Goal: Navigation & Orientation: Find specific page/section

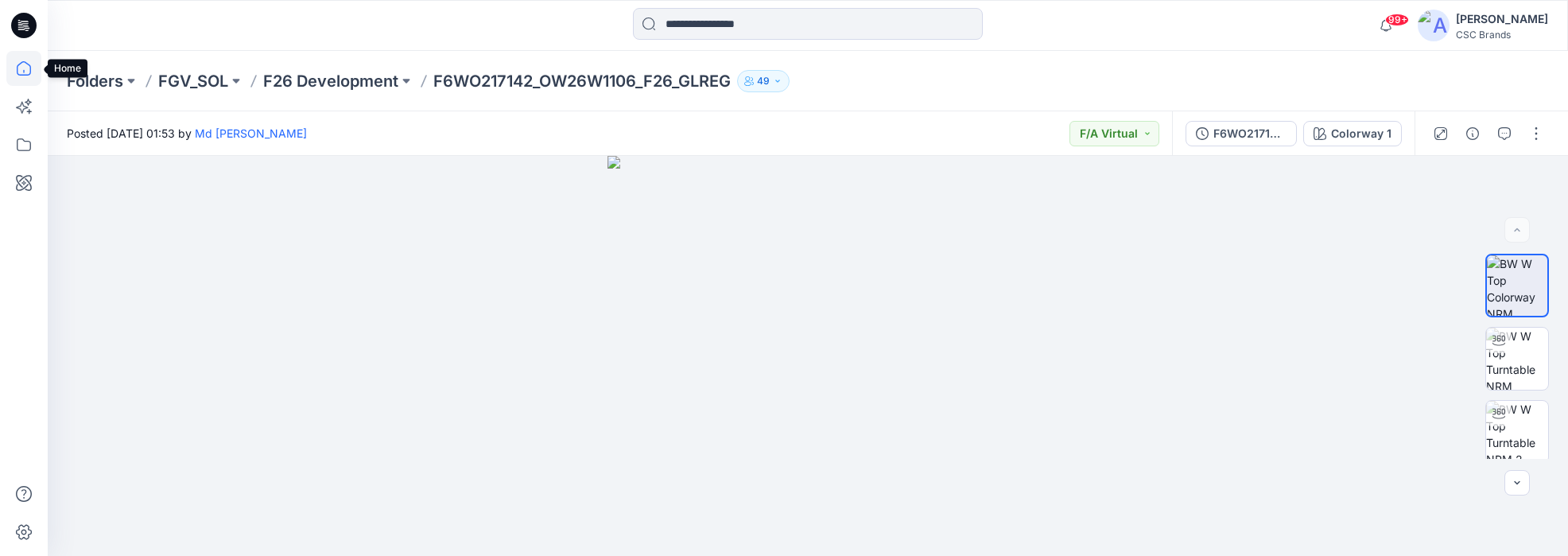
click at [20, 68] on icon at bounding box center [24, 69] width 35 height 35
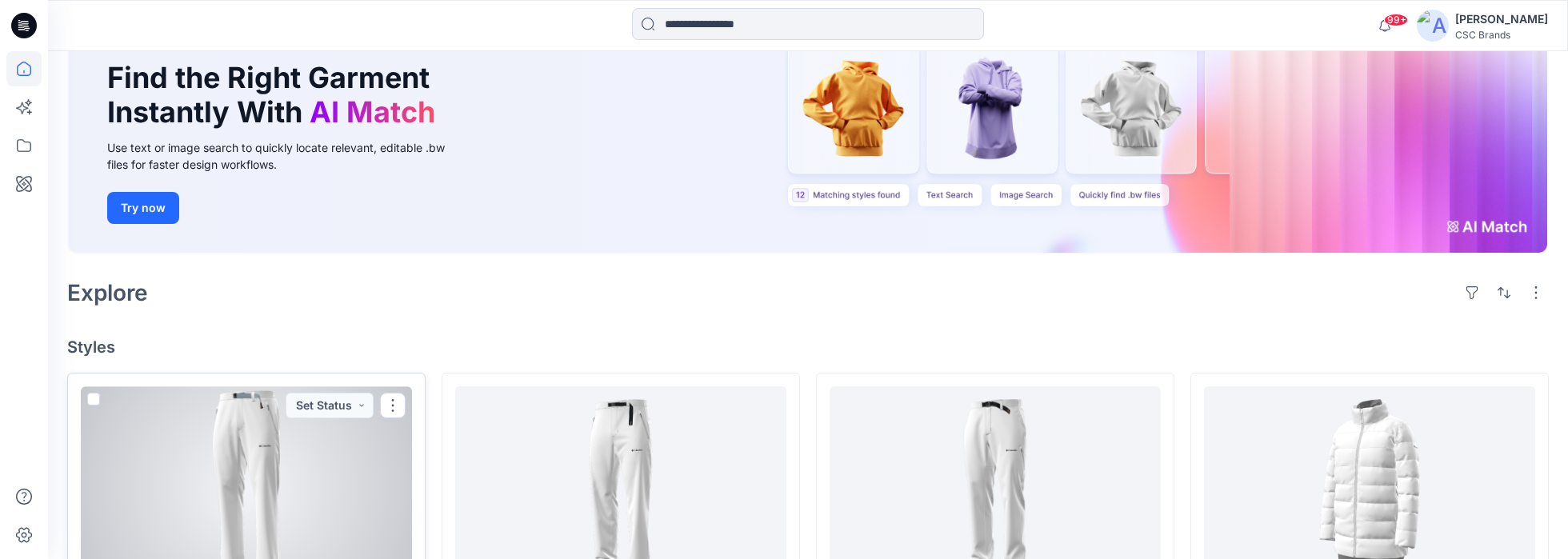
scroll to position [144, 0]
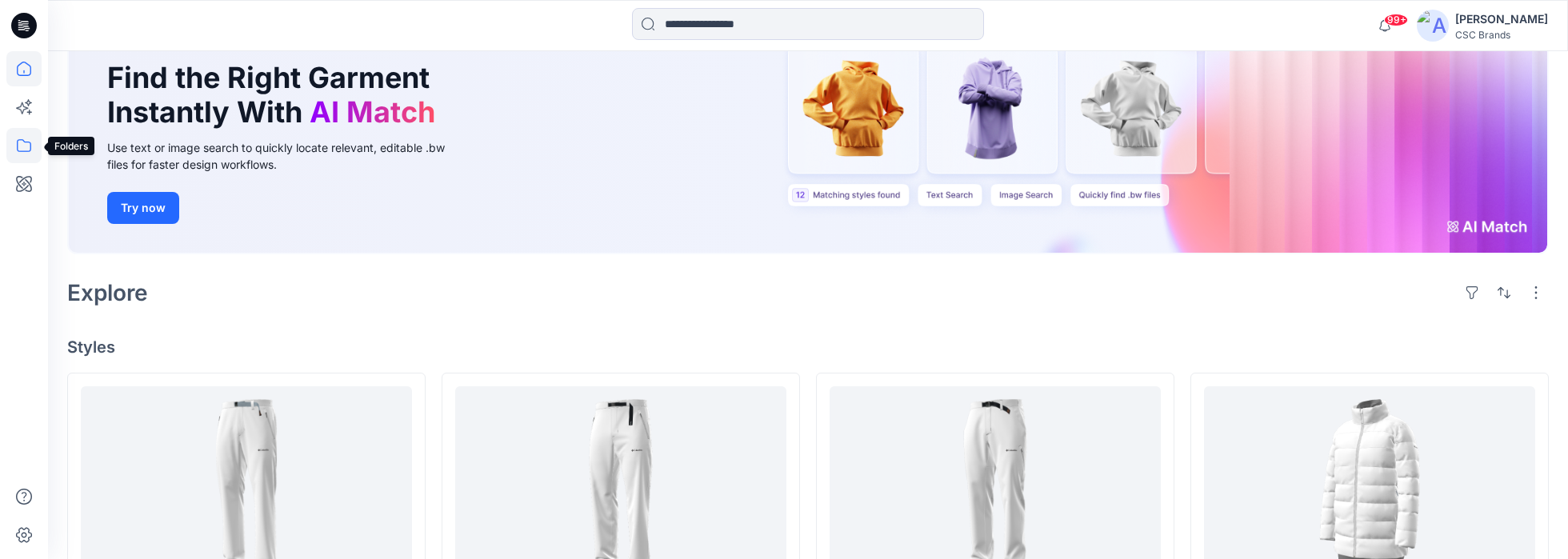
click at [21, 142] on icon at bounding box center [24, 145] width 36 height 36
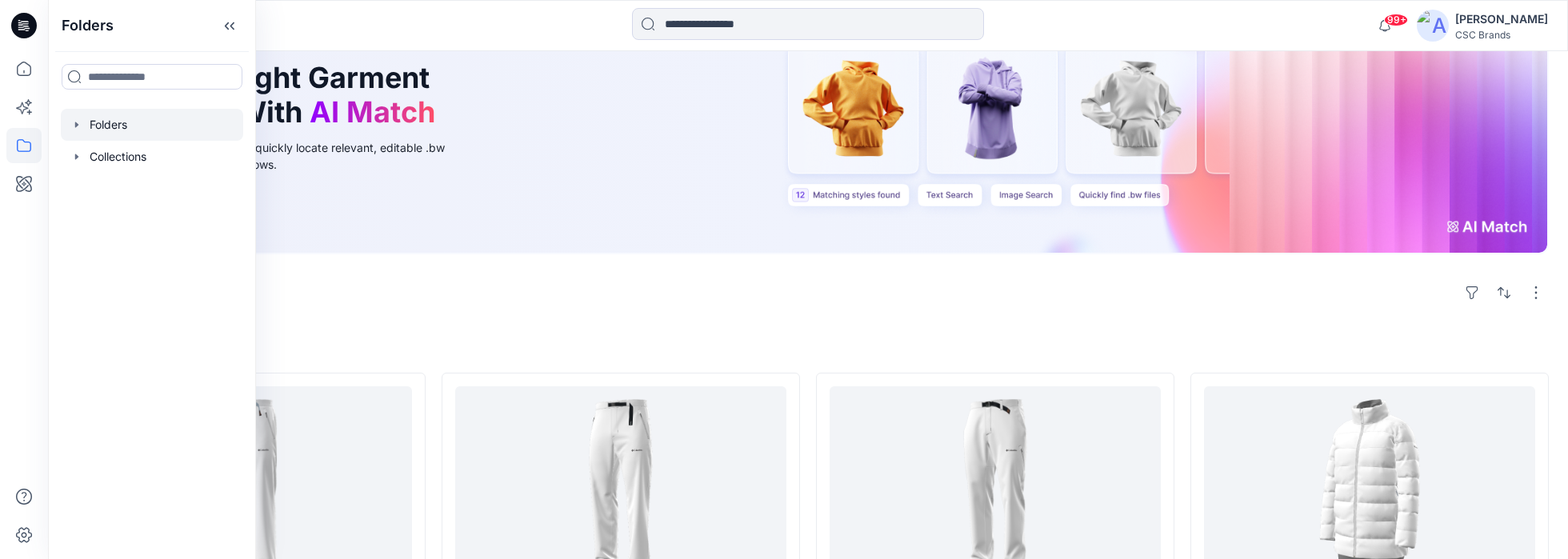
click at [101, 124] on div at bounding box center [152, 125] width 182 height 32
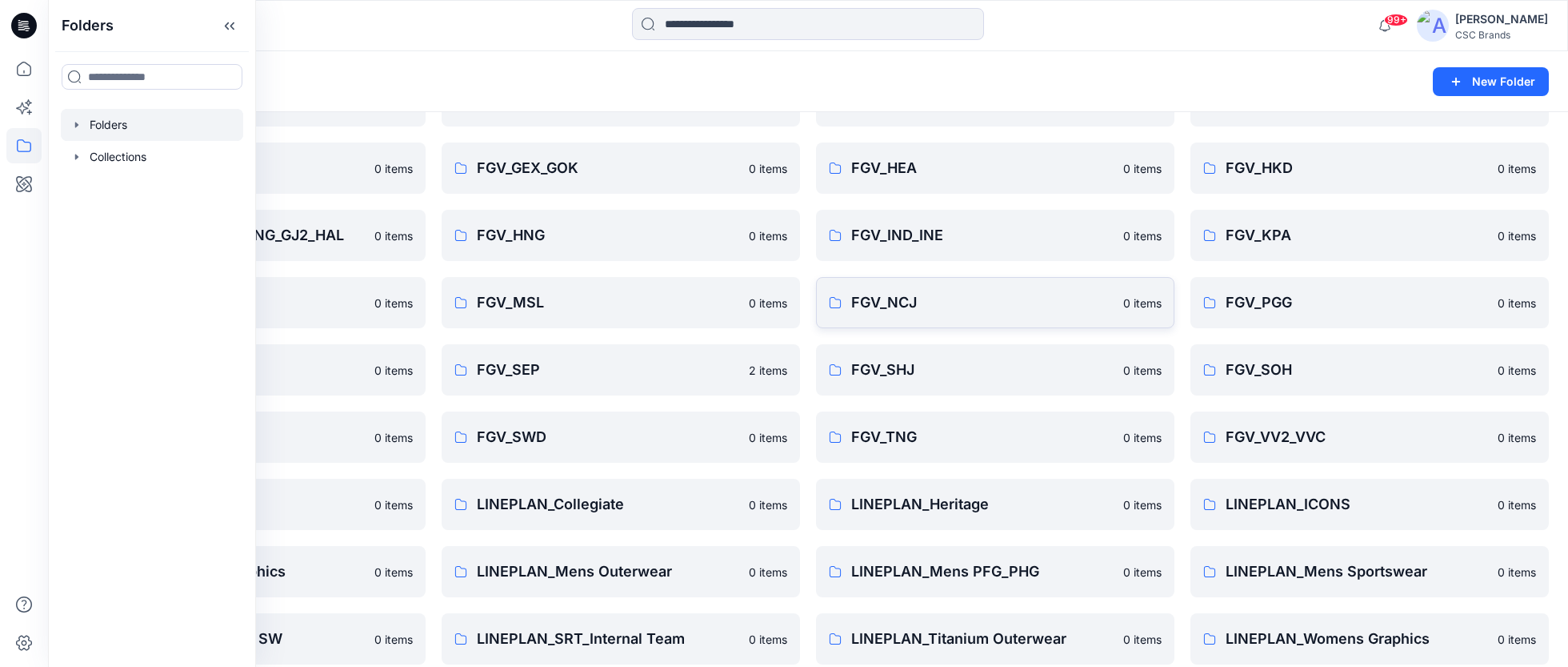
scroll to position [252, 0]
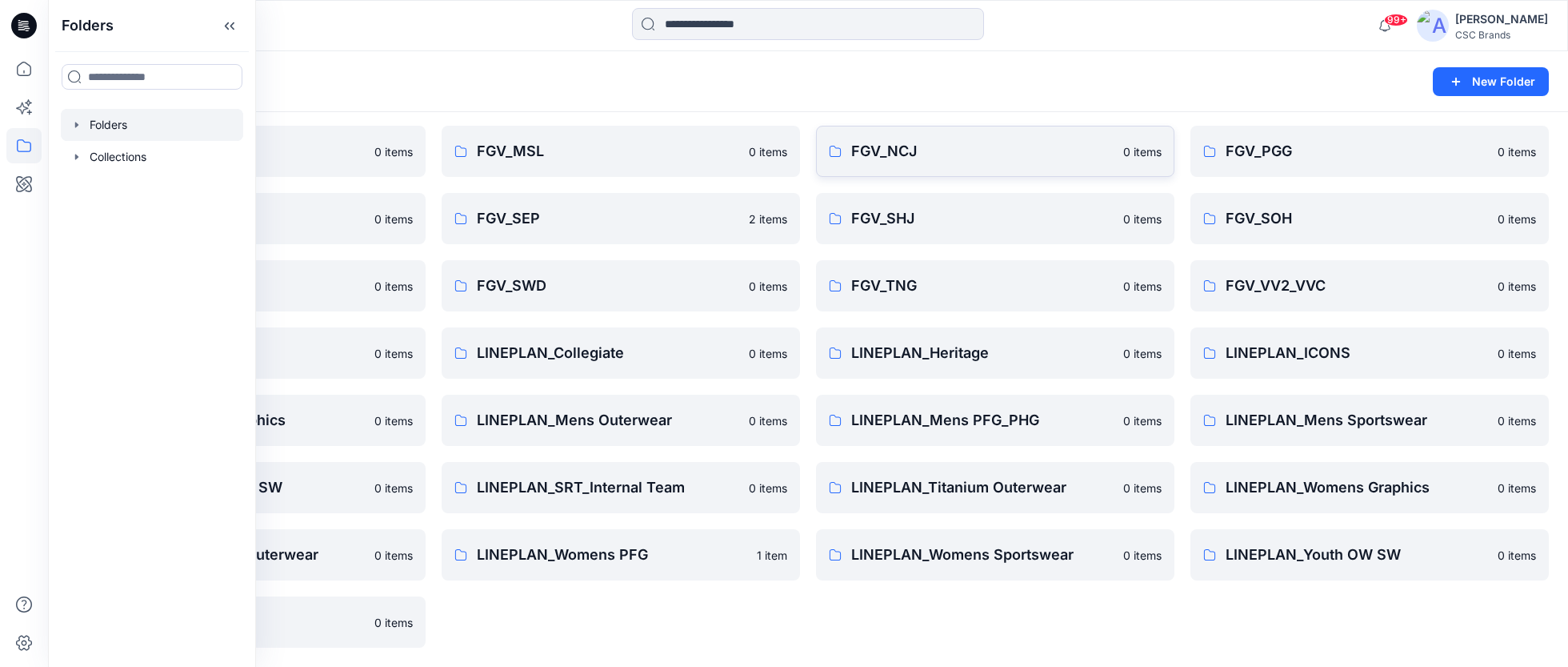
click at [882, 149] on p "FGV_NCJ" at bounding box center [983, 151] width 263 height 23
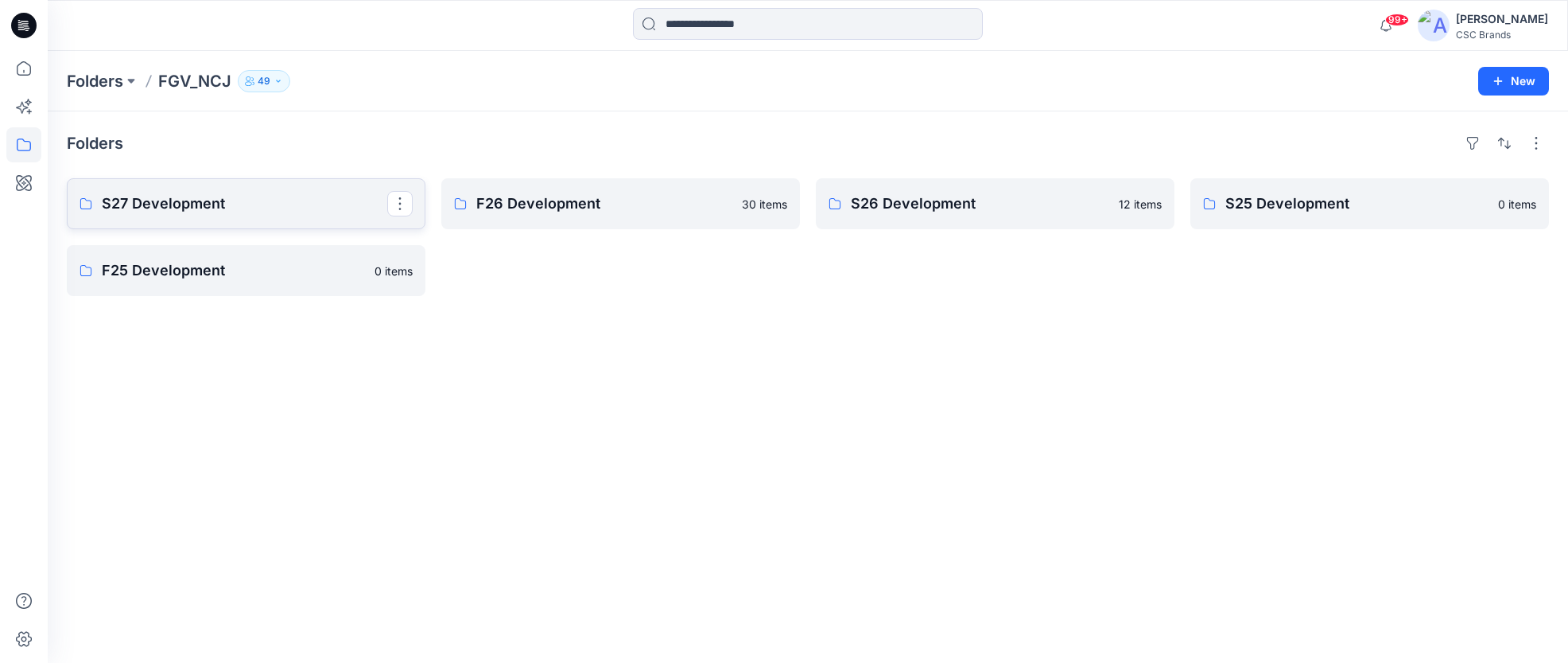
click at [178, 201] on p "S27 Development" at bounding box center [244, 203] width 285 height 22
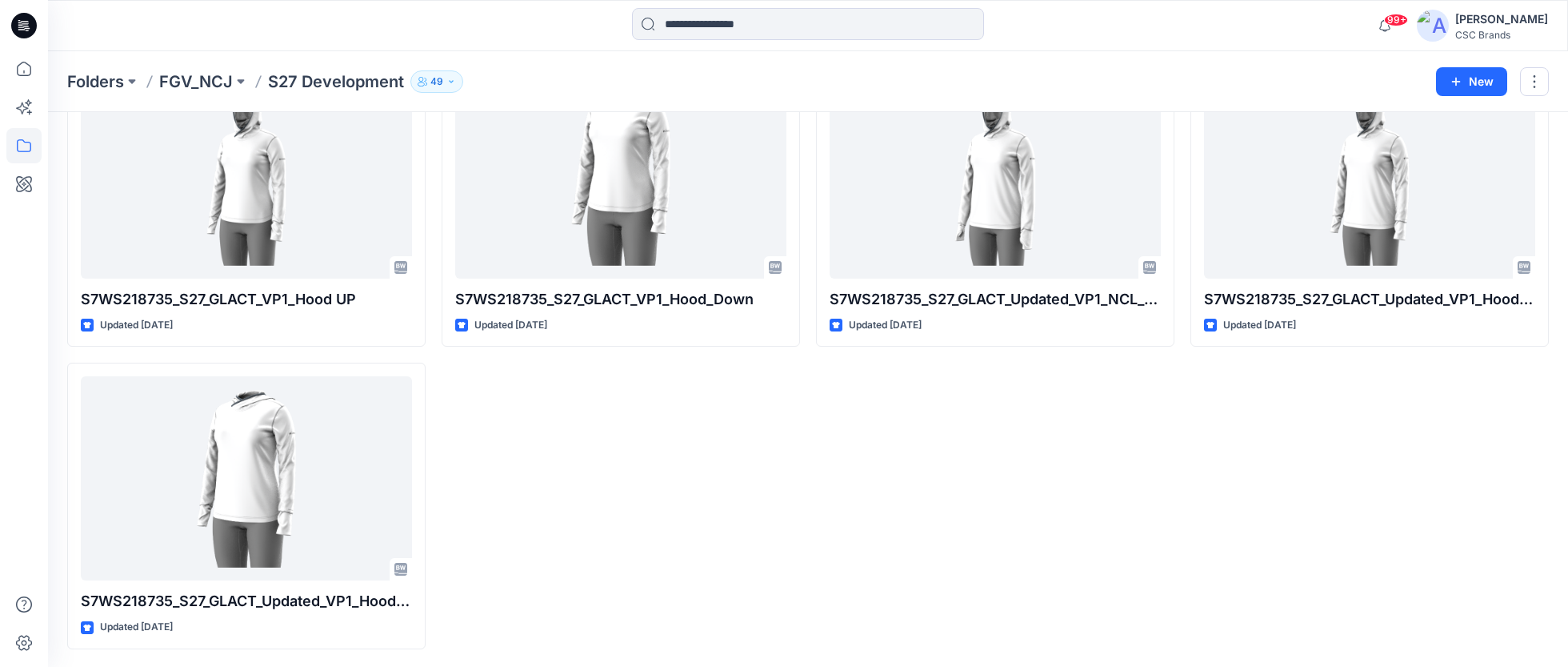
scroll to position [119, 0]
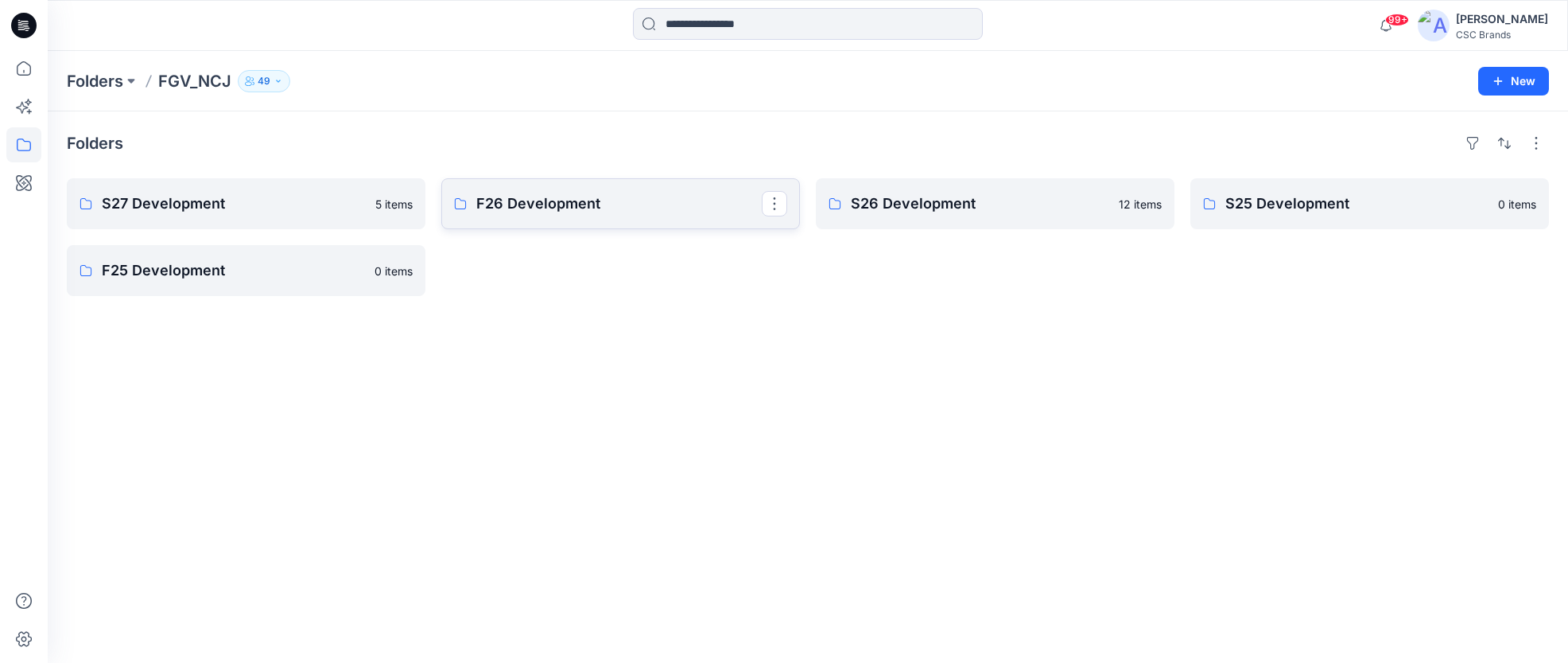
click at [539, 203] on p "F26 Development" at bounding box center [619, 203] width 285 height 22
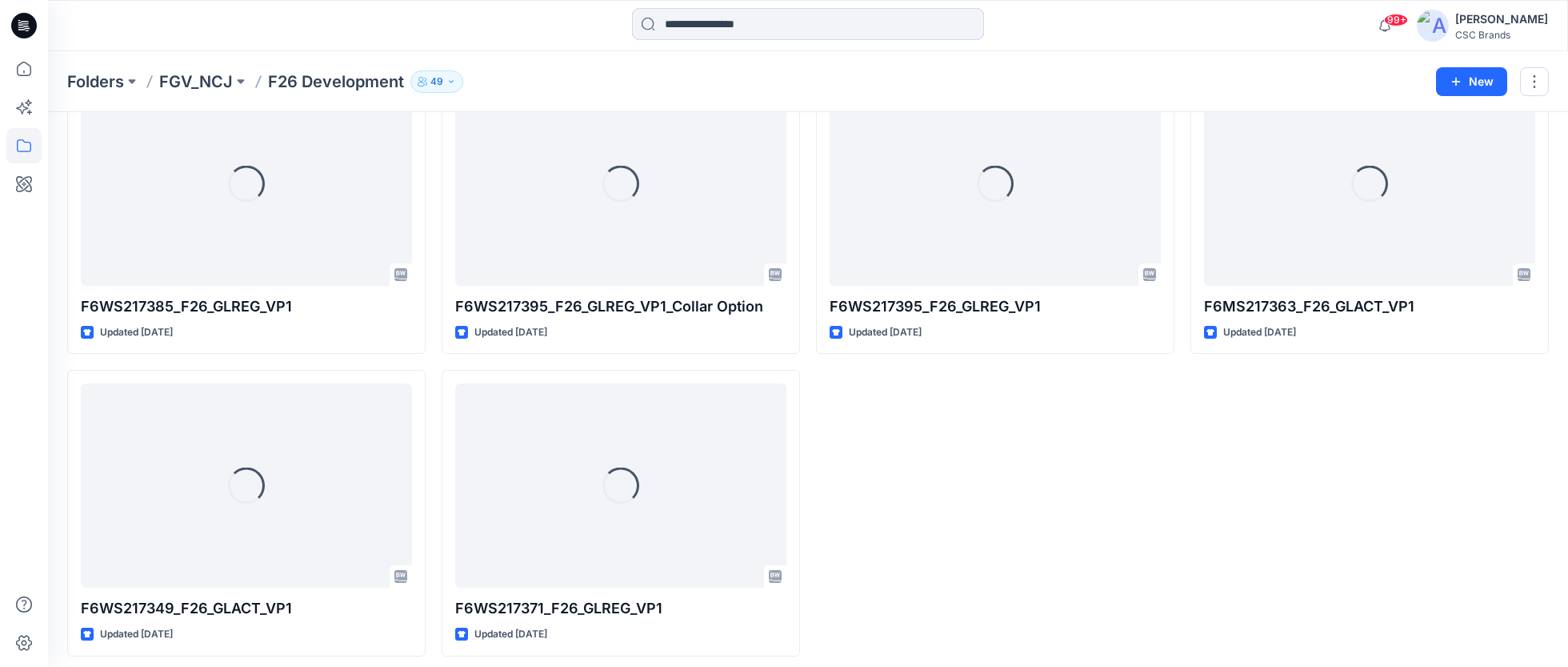
scroll to position [1931, 0]
